Goal: Navigation & Orientation: Find specific page/section

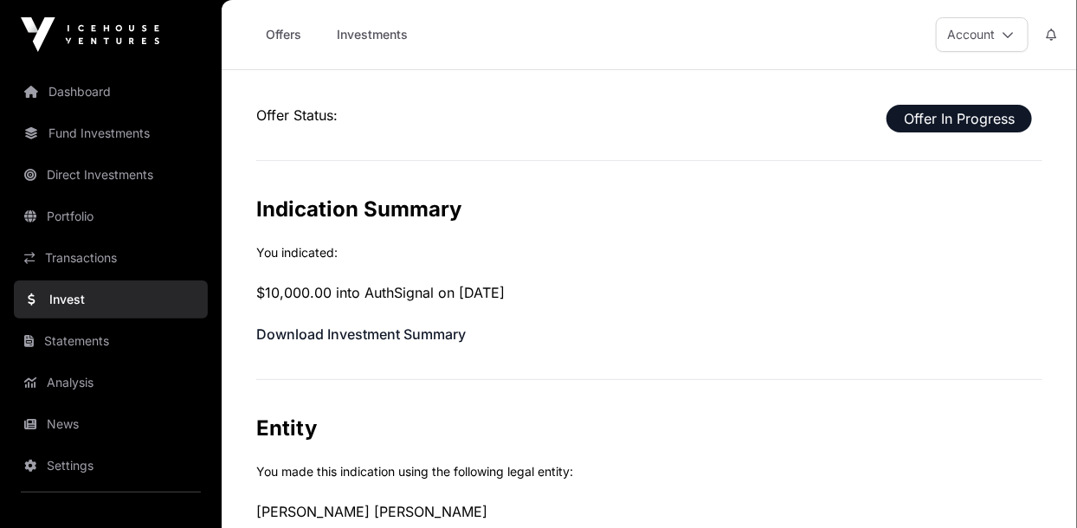
click at [73, 90] on link "Dashboard" at bounding box center [111, 92] width 194 height 38
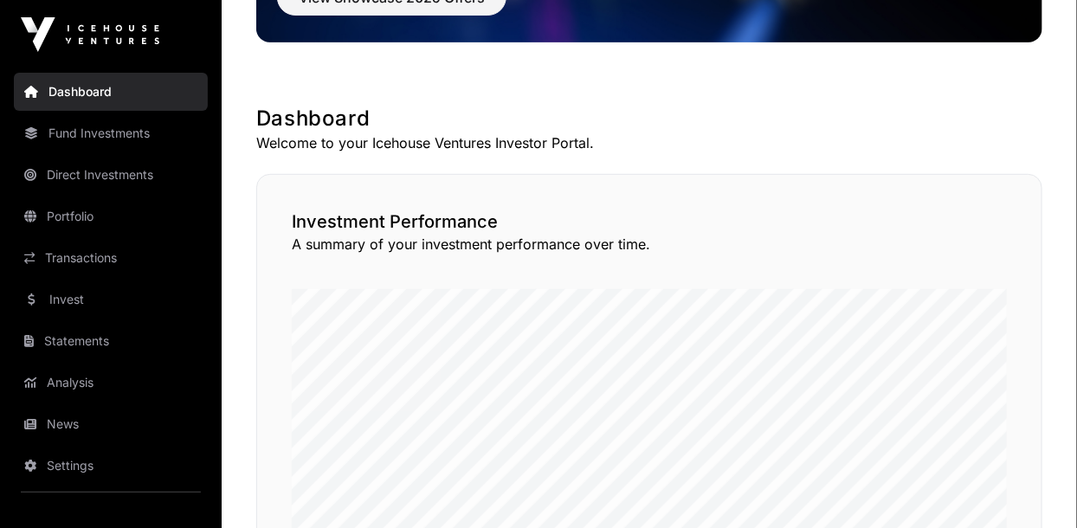
scroll to position [250, 0]
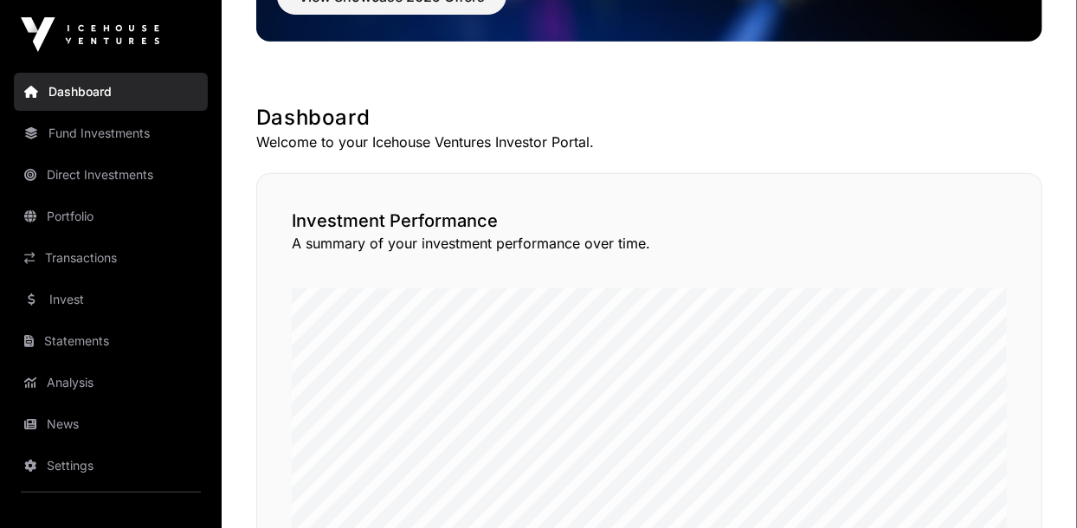
click at [55, 425] on link "News" at bounding box center [111, 424] width 194 height 38
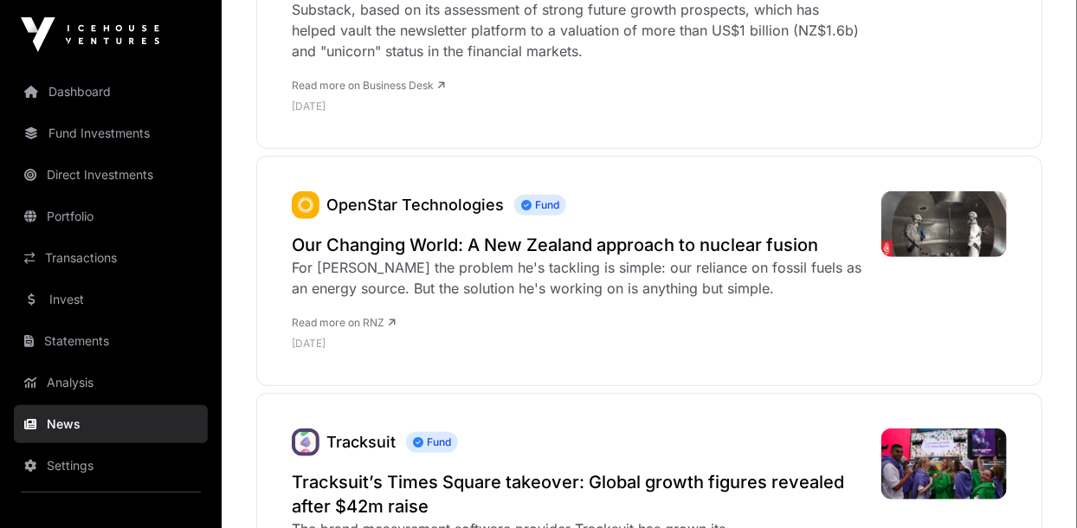
scroll to position [5150, 0]
click at [63, 170] on link "Direct Investments" at bounding box center [111, 175] width 194 height 38
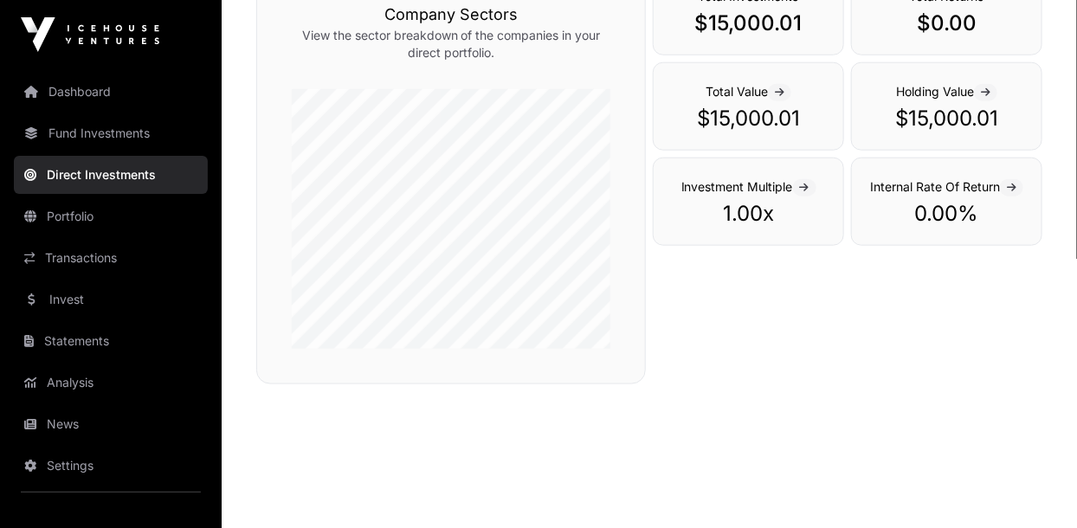
scroll to position [663, 0]
